Goal: Information Seeking & Learning: Understand process/instructions

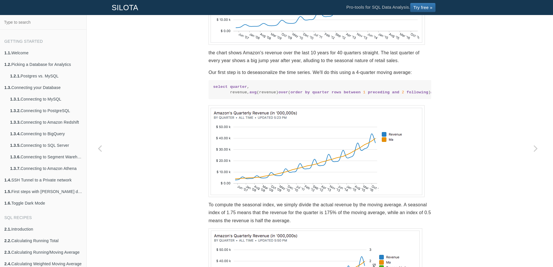
scroll to position [333, 0]
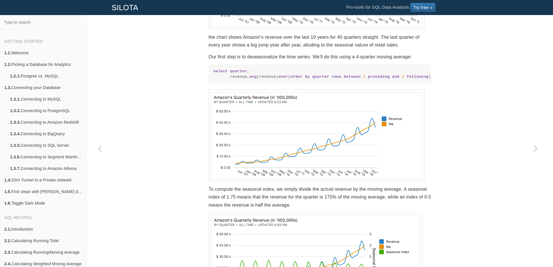
drag, startPoint x: 228, startPoint y: 91, endPoint x: 407, endPoint y: 99, distance: 178.9
click at [407, 80] on code "select quarter , revenue, avg (revenue) over ( order by quarter rows between 1 …" at bounding box center [319, 74] width 213 height 11
drag, startPoint x: 407, startPoint y: 99, endPoint x: 379, endPoint y: 116, distance: 32.4
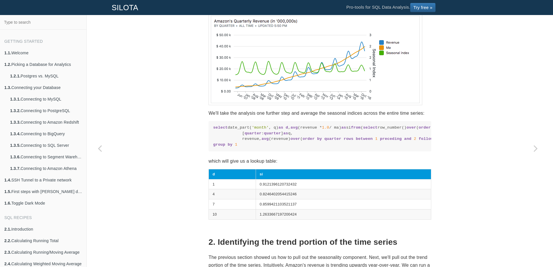
scroll to position [535, 0]
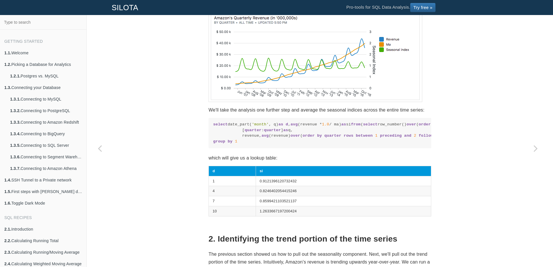
drag, startPoint x: 238, startPoint y: 186, endPoint x: 421, endPoint y: 188, distance: 183.6
click at [421, 144] on code "select date_part( 'month' , q) as d , avg (revenue * 1.0 / ma) as si from ( sel…" at bounding box center [319, 133] width 213 height 23
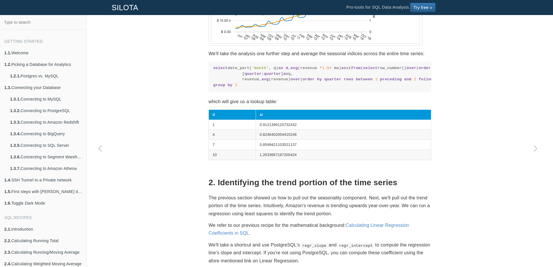
scroll to position [593, 0]
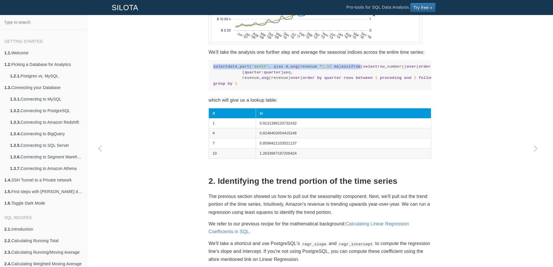
drag, startPoint x: 302, startPoint y: 104, endPoint x: 204, endPoint y: 95, distance: 98.2
click at [204, 95] on div "SQL Recipes Forecasting Forecasting in presence of Seasonal effects using the R…" at bounding box center [319, 115] width 231 height 1357
drag, startPoint x: 204, startPoint y: 95, endPoint x: 260, endPoint y: 106, distance: 56.4
click at [260, 86] on code "select date_part( 'month' , q) as d , avg (revenue * 1.0 / ma) as si from ( sel…" at bounding box center [319, 75] width 213 height 23
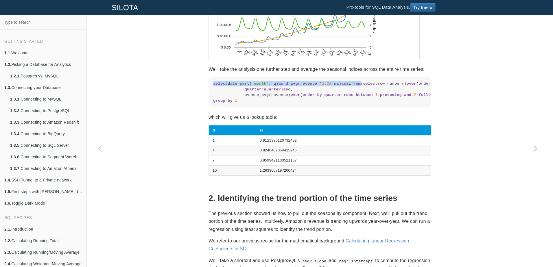
scroll to position [521, 0]
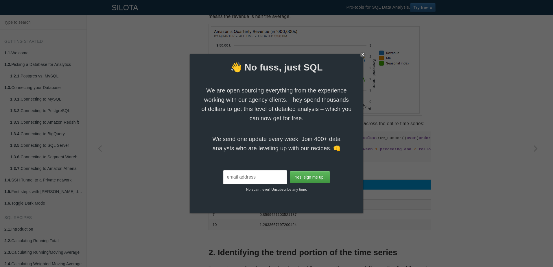
click at [361, 54] on div "X" at bounding box center [363, 55] width 6 height 6
